Goal: Transaction & Acquisition: Download file/media

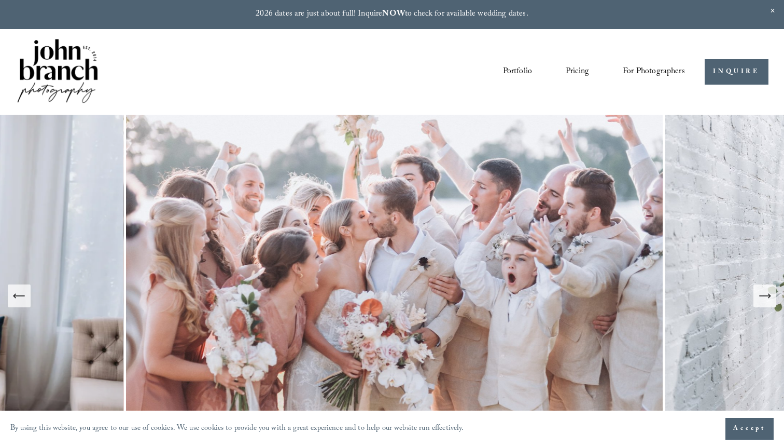
click at [0, 0] on span "Presets" at bounding box center [0, 0] width 0 height 0
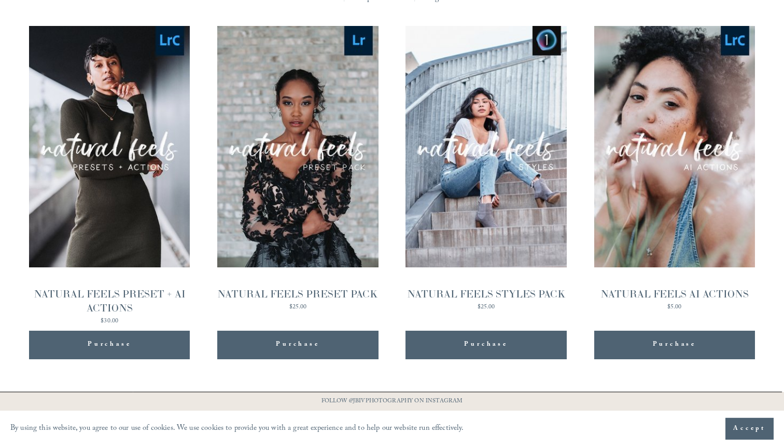
scroll to position [1044, 0]
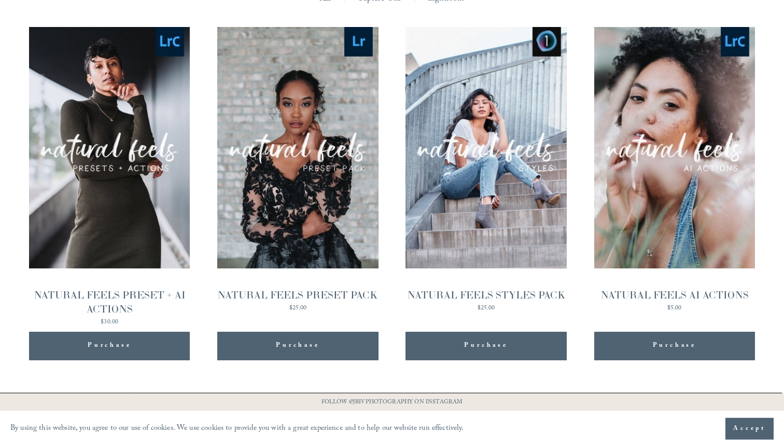
click at [293, 339] on span "Purchase" at bounding box center [298, 345] width 44 height 13
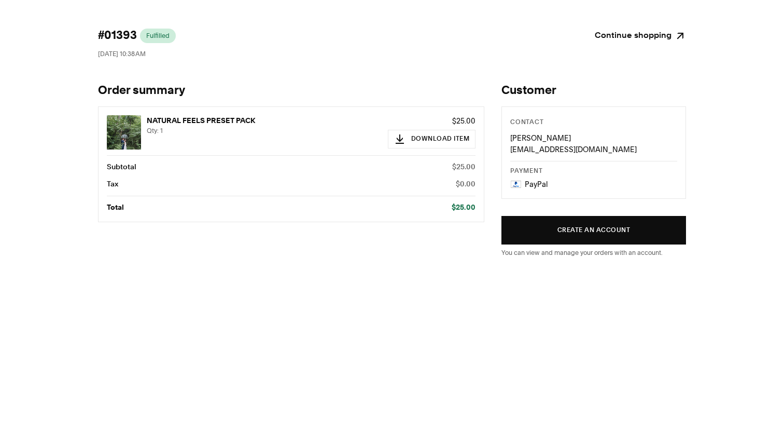
click at [413, 149] on div "NATURAL FEELS PRESET PACK Qty: 1 $25.00 Download Item" at bounding box center [291, 132] width 369 height 34
click at [413, 141] on button "Download Item" at bounding box center [432, 139] width 88 height 19
